Goal: Transaction & Acquisition: Subscribe to service/newsletter

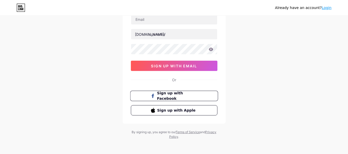
scroll to position [2, 0]
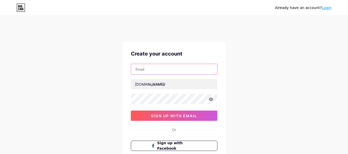
click at [174, 69] on input "text" at bounding box center [174, 69] width 86 height 10
type input "[EMAIL_ADDRESS][DOMAIN_NAME]"
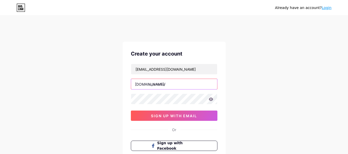
drag, startPoint x: 182, startPoint y: 85, endPoint x: 151, endPoint y: 81, distance: 31.4
click at [181, 84] on input "text" at bounding box center [174, 84] width 86 height 10
paste input "tokentrendtracker"
type input "tokentrendtracker"
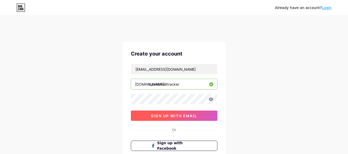
click at [168, 118] on span "sign up with email" at bounding box center [174, 116] width 46 height 4
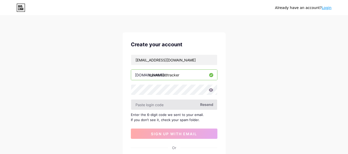
scroll to position [27, 0]
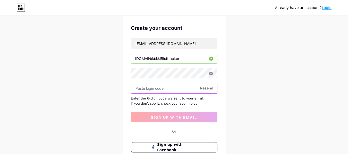
paste input "438905"
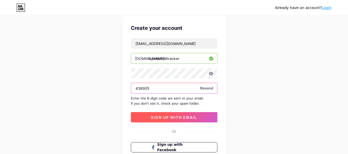
type input "438905"
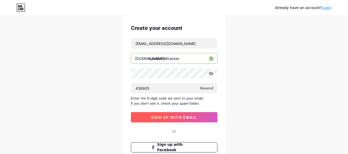
click at [183, 120] on button "sign up with email" at bounding box center [174, 117] width 87 height 10
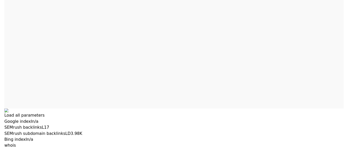
scroll to position [0, 0]
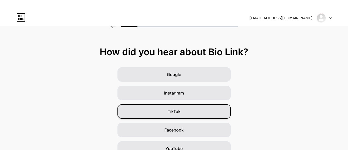
scroll to position [82, 0]
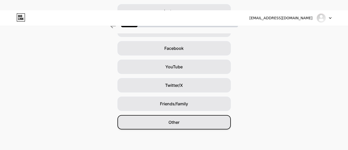
click at [205, 119] on div "Other" at bounding box center [173, 122] width 113 height 14
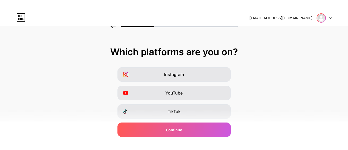
click at [325, 18] on img at bounding box center [321, 18] width 8 height 8
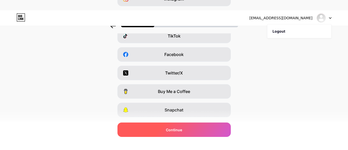
scroll to position [108, 0]
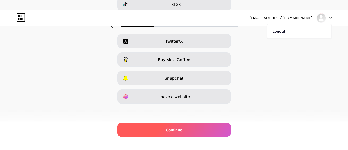
click at [188, 131] on div "Continue" at bounding box center [173, 130] width 113 height 14
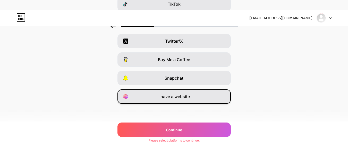
click at [181, 97] on span "I have a website" at bounding box center [173, 97] width 31 height 6
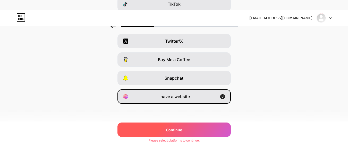
click at [181, 131] on span "Continue" at bounding box center [174, 130] width 16 height 5
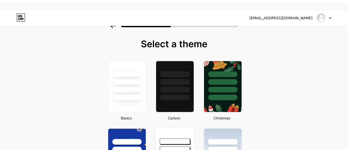
scroll to position [0, 0]
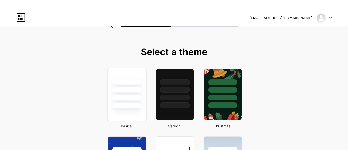
click at [136, 95] on div at bounding box center [126, 89] width 39 height 40
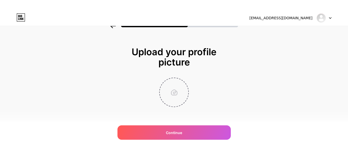
click at [173, 98] on input "file" at bounding box center [174, 92] width 29 height 29
type input "C:\fakepath\token trend.jpg"
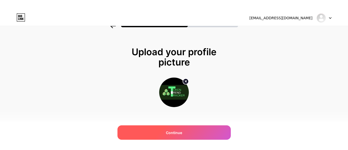
click at [179, 132] on span "Continue" at bounding box center [174, 132] width 16 height 5
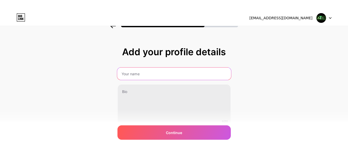
click at [152, 76] on input "text" at bounding box center [174, 74] width 114 height 12
type input "Token Trend Tracker"
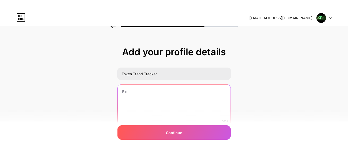
click at [153, 89] on textarea at bounding box center [174, 105] width 113 height 41
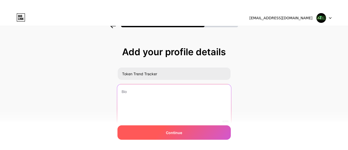
paste textarea "As the world of cryptocurrency continues to evolve at breakneck speed, it can b…"
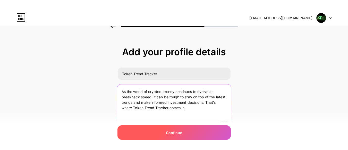
type textarea "As the world of cryptocurrency continues to evolve at breakneck speed, it can b…"
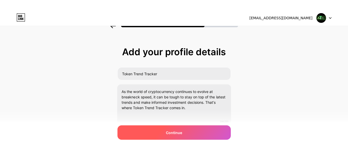
click at [181, 133] on span "Continue" at bounding box center [174, 132] width 16 height 5
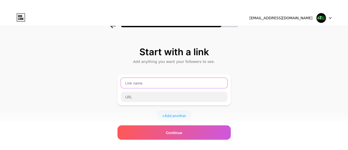
click at [146, 81] on input "text" at bounding box center [174, 83] width 107 height 10
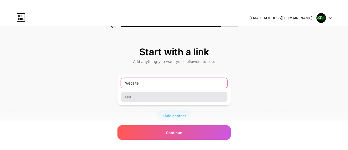
type input "Website"
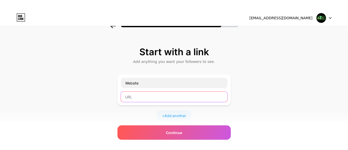
click at [151, 97] on input "text" at bounding box center [174, 97] width 107 height 10
paste input "[URL][DOMAIN_NAME]"
type input "[URL][DOMAIN_NAME]"
click at [178, 116] on span "Add another" at bounding box center [175, 115] width 22 height 5
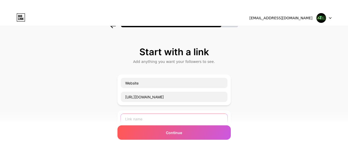
click at [163, 120] on input "text" at bounding box center [174, 119] width 107 height 10
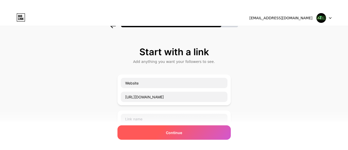
click at [177, 133] on span "Continue" at bounding box center [174, 132] width 16 height 5
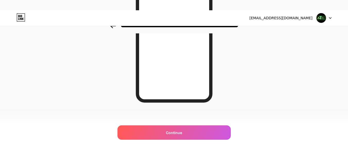
scroll to position [119, 0]
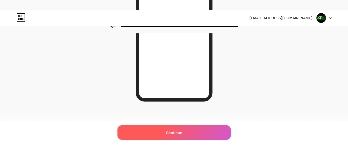
click at [173, 132] on span "Continue" at bounding box center [174, 132] width 16 height 5
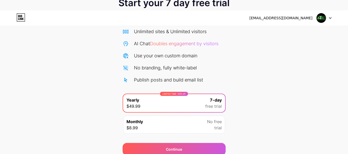
scroll to position [63, 0]
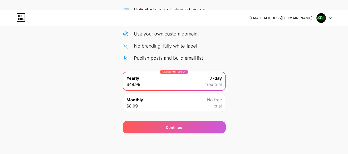
click at [68, 98] on div "Start your 7 day free trial Cancel anytime. We will send you an email 2 days be…" at bounding box center [174, 52] width 348 height 163
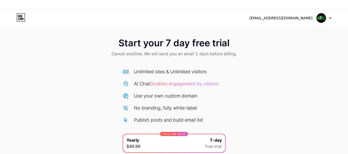
scroll to position [0, 0]
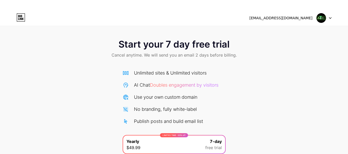
click at [322, 16] on img at bounding box center [321, 18] width 10 height 10
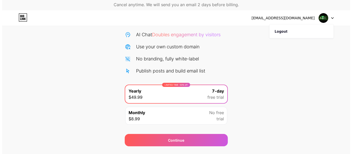
scroll to position [52, 0]
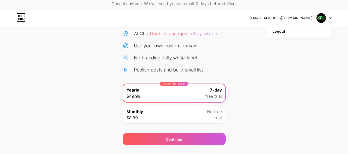
click at [187, 115] on div "Monthly $8.99 No free trial" at bounding box center [174, 115] width 102 height 18
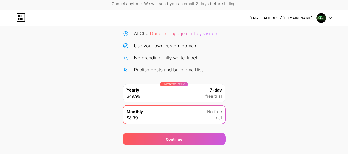
click at [200, 93] on div "LIMITED TIME : 50% off Yearly $49.99 7-day free trial" at bounding box center [174, 93] width 102 height 18
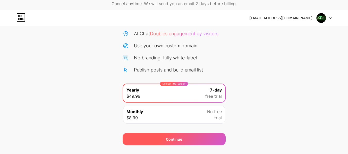
click at [194, 140] on div "Continue" at bounding box center [174, 139] width 103 height 12
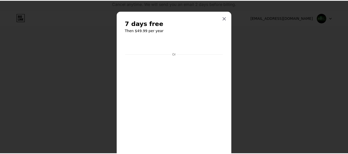
scroll to position [0, 0]
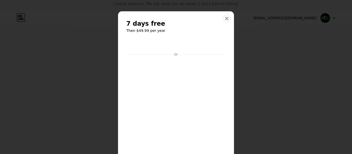
click at [224, 21] on div at bounding box center [226, 18] width 9 height 9
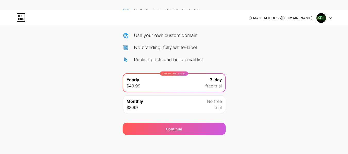
scroll to position [63, 0]
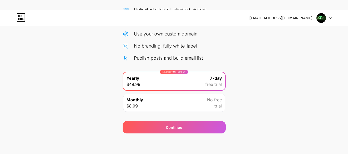
click at [244, 98] on div "Start your 7 day free trial Cancel anytime. We will send you an email 2 days be…" at bounding box center [174, 52] width 348 height 163
click at [246, 98] on div "Start your 7 day free trial Cancel anytime. We will send you an email 2 days be…" at bounding box center [174, 52] width 348 height 163
click at [157, 74] on div "LIMITED TIME : 50% off Yearly $49.99 7-day free trial" at bounding box center [174, 81] width 102 height 18
click at [119, 74] on div "Start your 7 day free trial Cancel anytime. We will send you an email 2 days be…" at bounding box center [174, 52] width 348 height 163
click at [106, 79] on div "Start your 7 day free trial Cancel anytime. We will send you an email 2 days be…" at bounding box center [174, 52] width 348 height 163
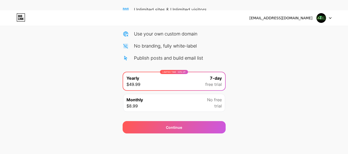
click at [171, 105] on div "Monthly $8.99 No free trial" at bounding box center [174, 103] width 102 height 18
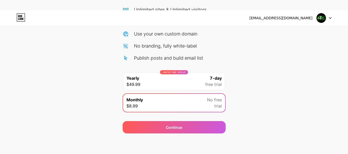
click at [187, 84] on div "LIMITED TIME : 50% off Yearly $49.99 7-day free trial" at bounding box center [174, 81] width 102 height 18
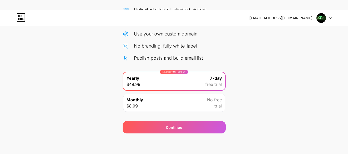
click at [266, 69] on div "Start your 7 day free trial Cancel anytime. We will send you an email 2 days be…" at bounding box center [174, 52] width 348 height 163
click at [316, 18] on div "[EMAIL_ADDRESS][DOMAIN_NAME]" at bounding box center [290, 17] width 82 height 9
click at [319, 16] on img at bounding box center [321, 18] width 10 height 10
click at [281, 18] on div "[EMAIL_ADDRESS][DOMAIN_NAME]" at bounding box center [280, 17] width 63 height 5
click at [281, 20] on div "[EMAIL_ADDRESS][DOMAIN_NAME]" at bounding box center [280, 17] width 63 height 5
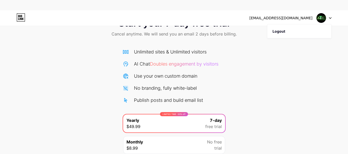
scroll to position [12, 0]
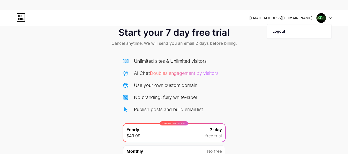
click at [21, 17] on icon at bounding box center [21, 16] width 1 height 2
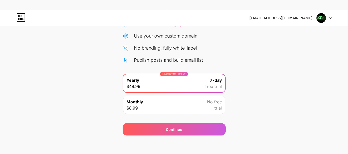
scroll to position [63, 0]
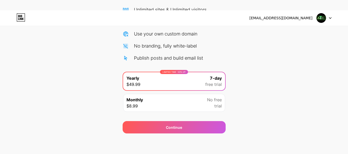
click at [168, 59] on div "Publish posts and build email list" at bounding box center [168, 58] width 69 height 7
click at [329, 18] on icon at bounding box center [330, 18] width 3 height 2
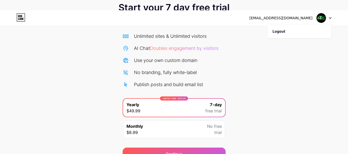
scroll to position [0, 0]
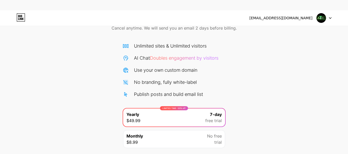
scroll to position [36, 0]
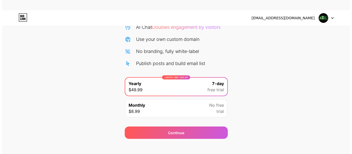
scroll to position [63, 0]
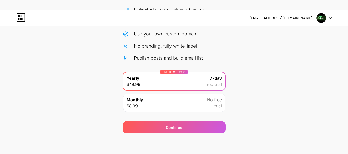
click at [132, 102] on span "Monthly" at bounding box center [134, 100] width 16 height 6
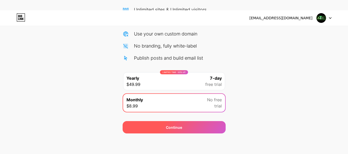
click at [158, 127] on div "Continue" at bounding box center [174, 127] width 103 height 12
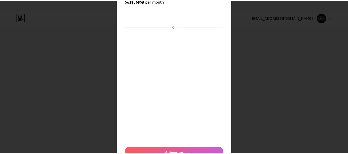
scroll to position [0, 0]
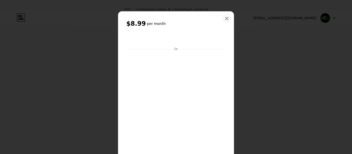
click at [225, 18] on icon at bounding box center [226, 18] width 3 height 3
